Goal: Transaction & Acquisition: Book appointment/travel/reservation

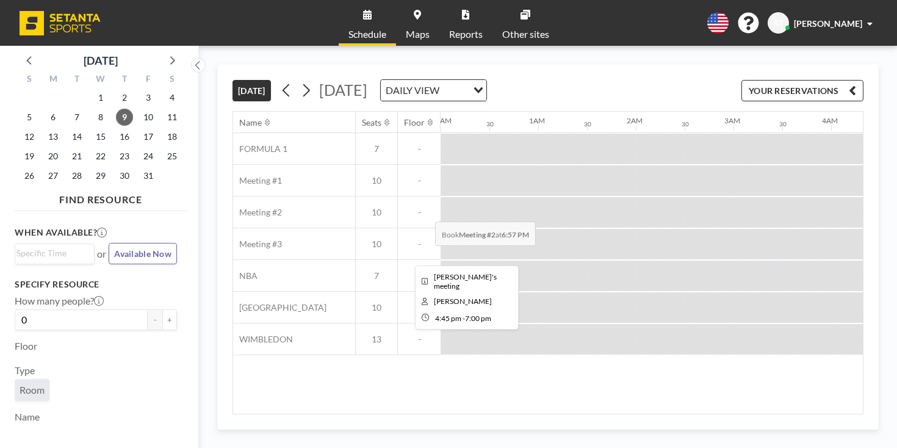
scroll to position [0, 1394]
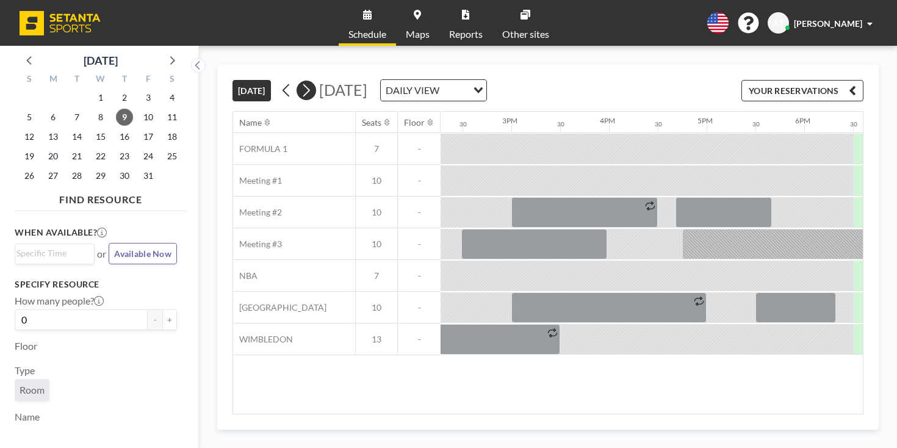
click at [300, 81] on icon at bounding box center [306, 90] width 12 height 18
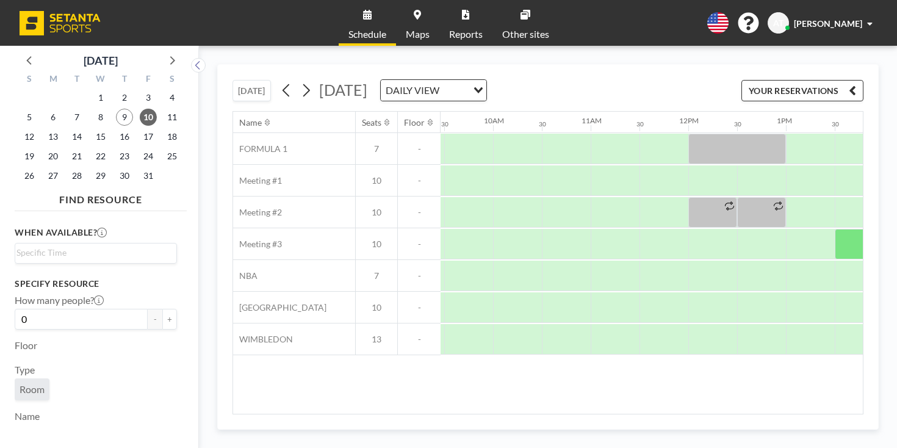
scroll to position [0, 912]
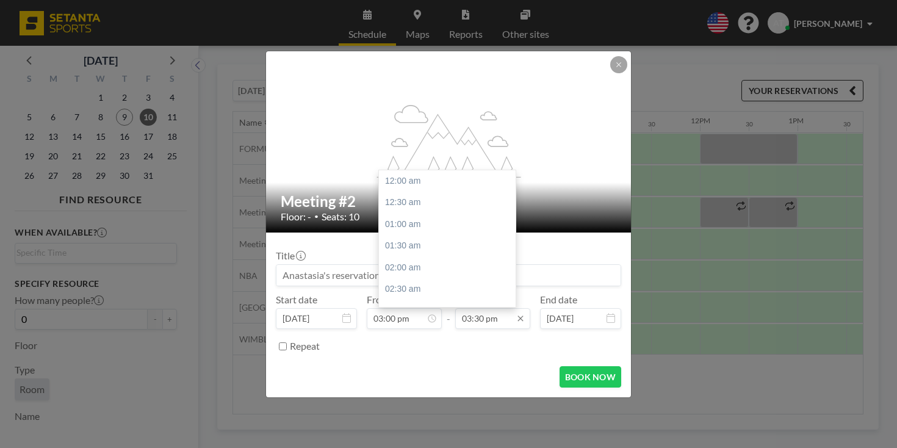
scroll to position [586, 0]
click at [467, 308] on input "03:30 pm" at bounding box center [492, 318] width 75 height 21
click at [452, 279] on div "04:00 pm" at bounding box center [447, 290] width 137 height 22
type input "04:00 pm"
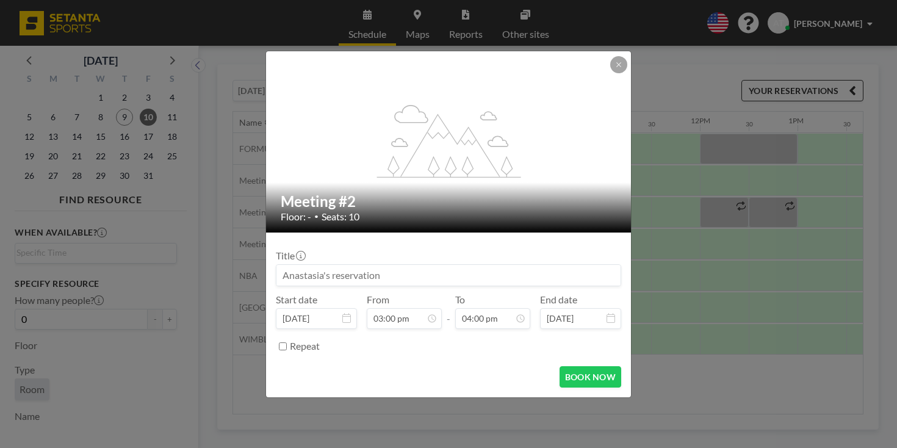
click at [408, 265] on input at bounding box center [448, 275] width 344 height 21
click at [560, 366] on button "BOOK NOW" at bounding box center [591, 376] width 62 height 21
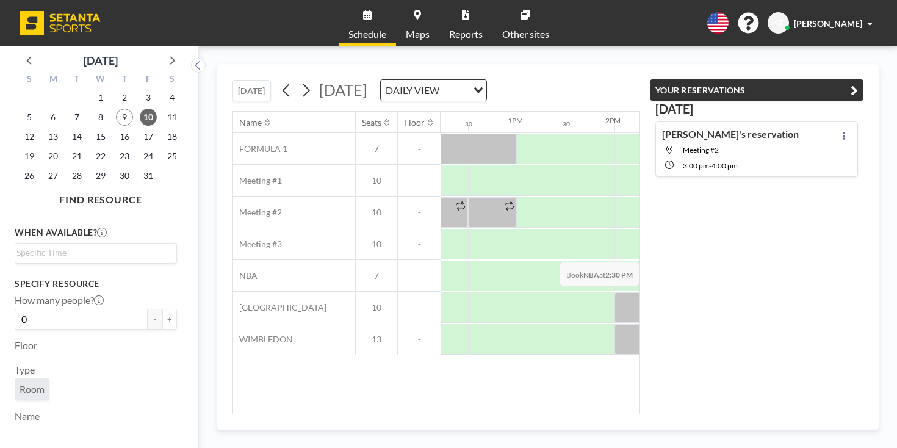
scroll to position [0, 1195]
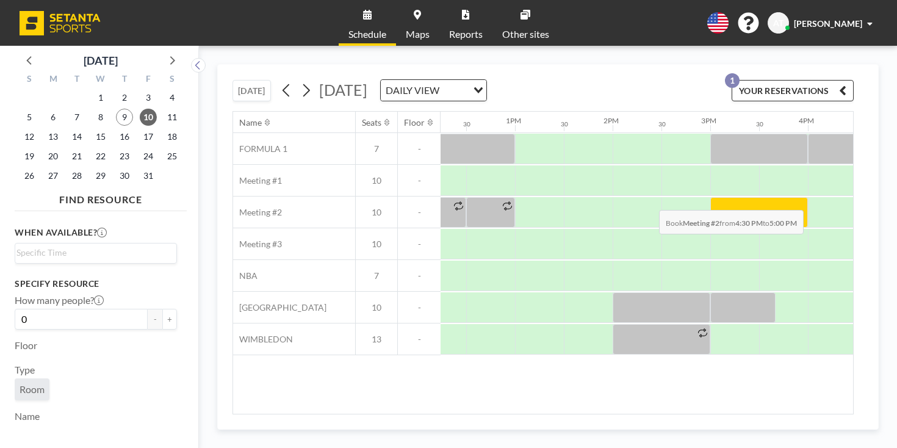
click at [857, 197] on div at bounding box center [881, 212] width 49 height 31
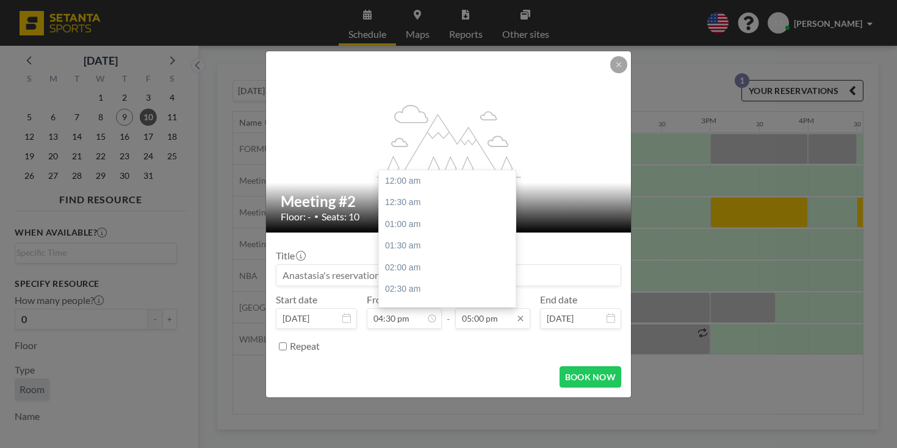
scroll to position [643, 0]
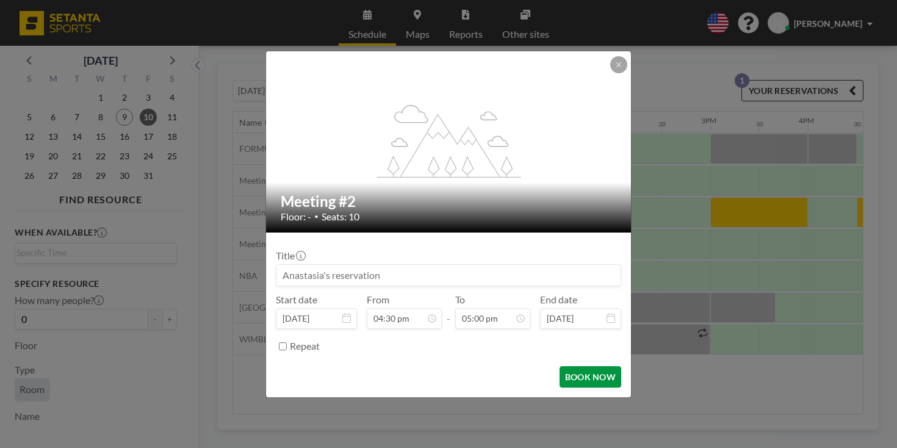
click at [563, 366] on button "BOOK NOW" at bounding box center [591, 376] width 62 height 21
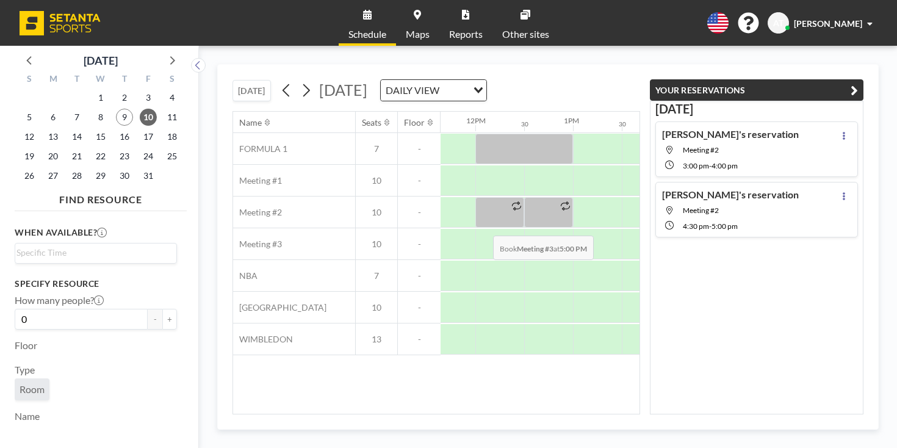
scroll to position [0, 1136]
